Goal: Task Accomplishment & Management: Manage account settings

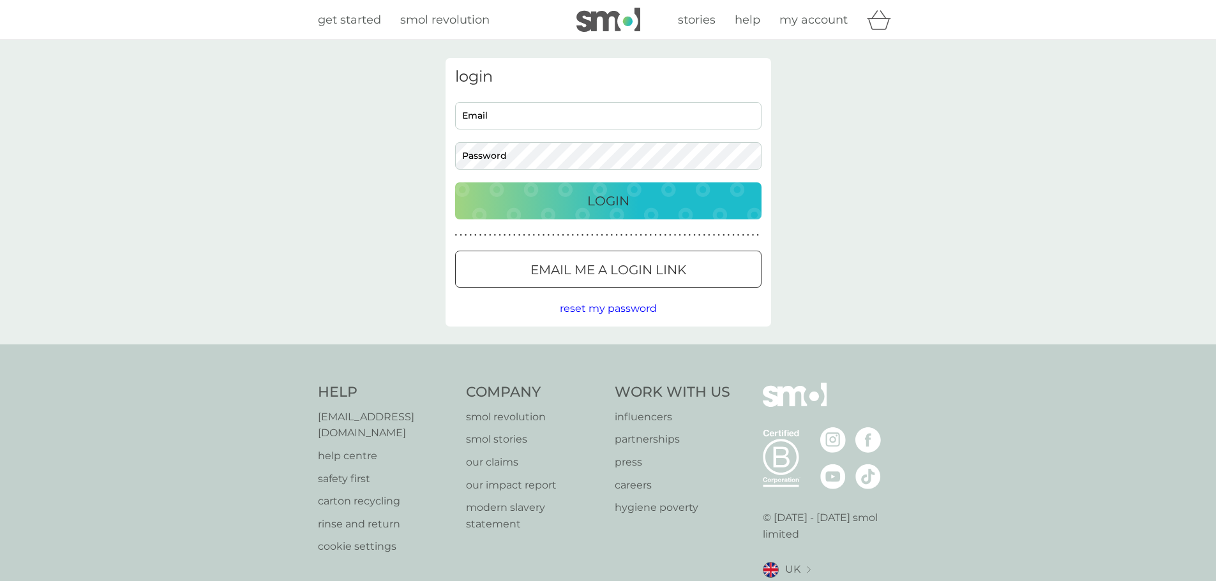
type input "[EMAIL_ADDRESS][DOMAIN_NAME]"
click at [645, 194] on div "Login" at bounding box center [608, 201] width 281 height 20
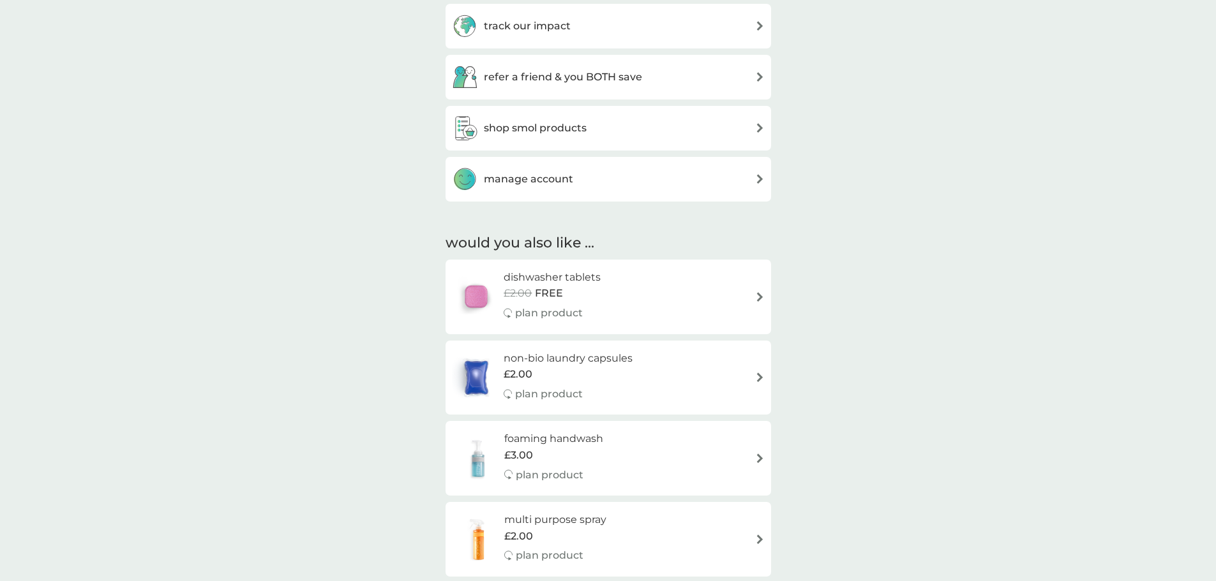
scroll to position [399, 0]
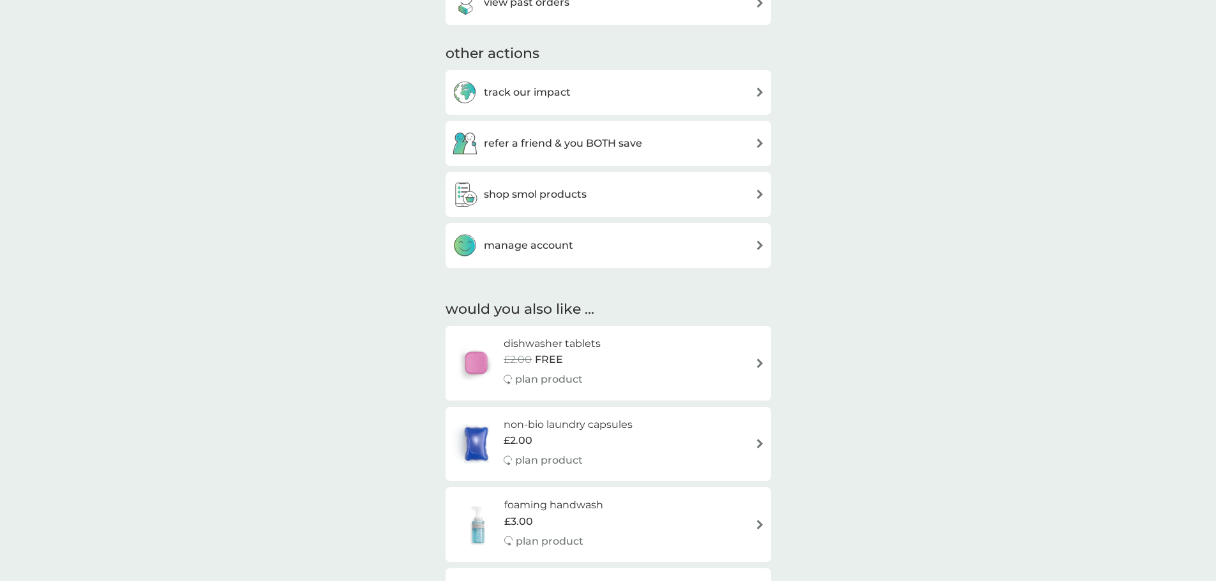
click at [627, 249] on div "manage account" at bounding box center [608, 246] width 313 height 26
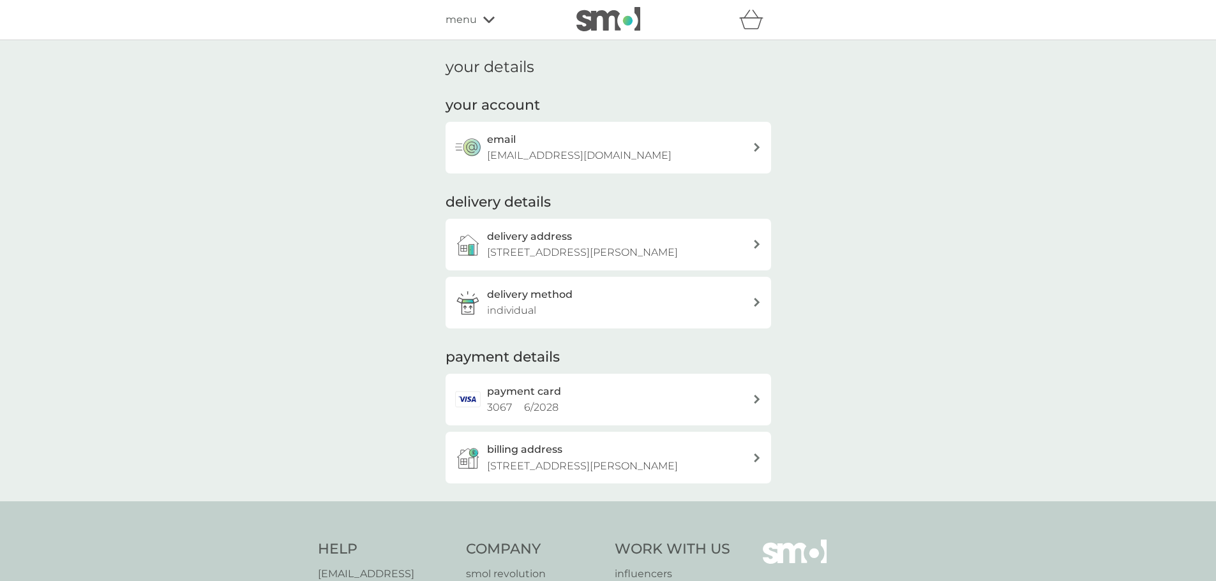
drag, startPoint x: 682, startPoint y: 0, endPoint x: 223, endPoint y: 109, distance: 471.6
click at [223, 109] on div "your details your account email [EMAIL_ADDRESS][DOMAIN_NAME] delivery details d…" at bounding box center [608, 270] width 1216 height 461
